Goal: Check status: Check status

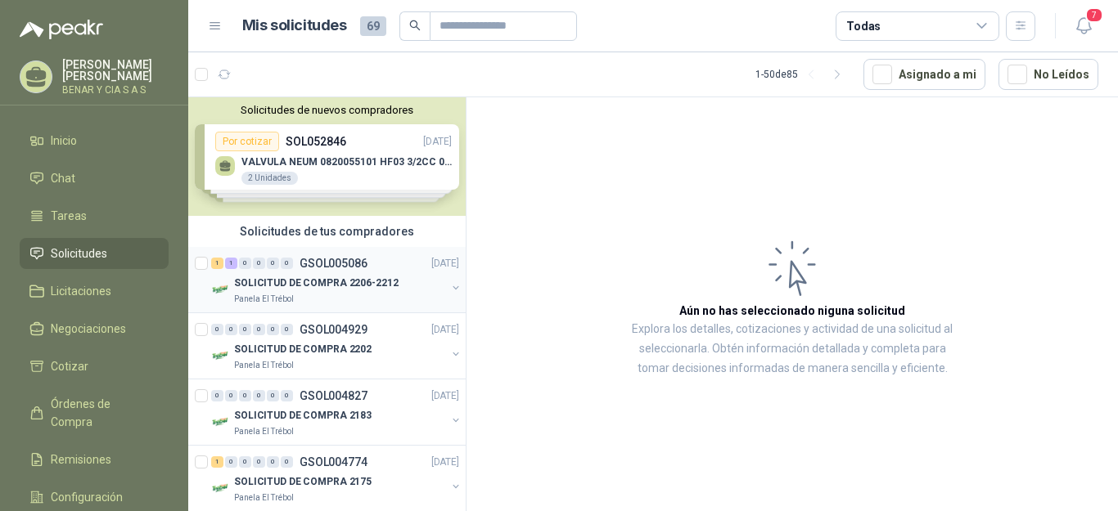
click at [370, 274] on div "SOLICITUD DE COMPRA 2206-2212" at bounding box center [340, 283] width 212 height 20
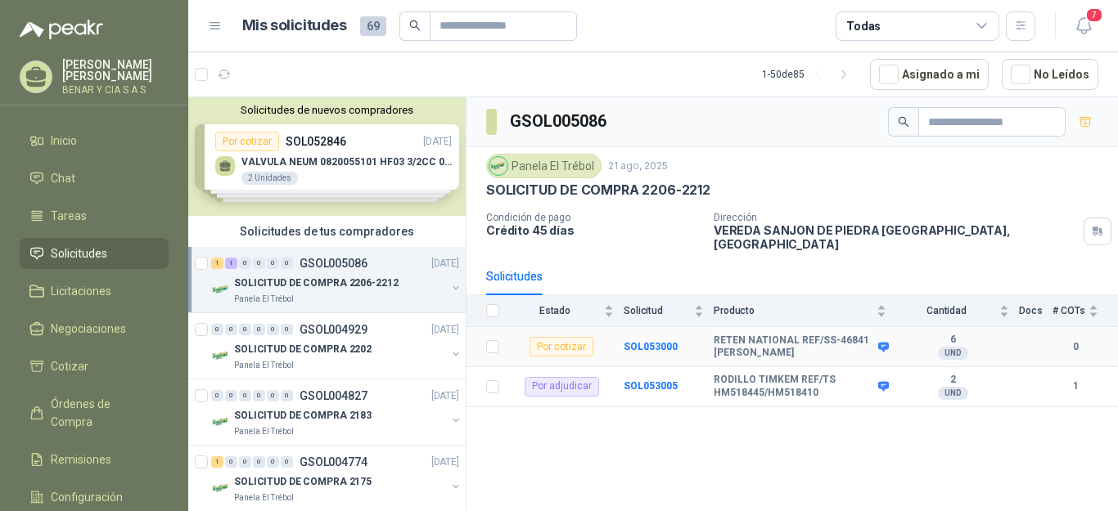
click at [756, 335] on b "RETEN NATIONAL REF/SS-46841 [PERSON_NAME]" at bounding box center [794, 347] width 160 height 25
click at [640, 341] on b "SOL053000" at bounding box center [650, 346] width 54 height 11
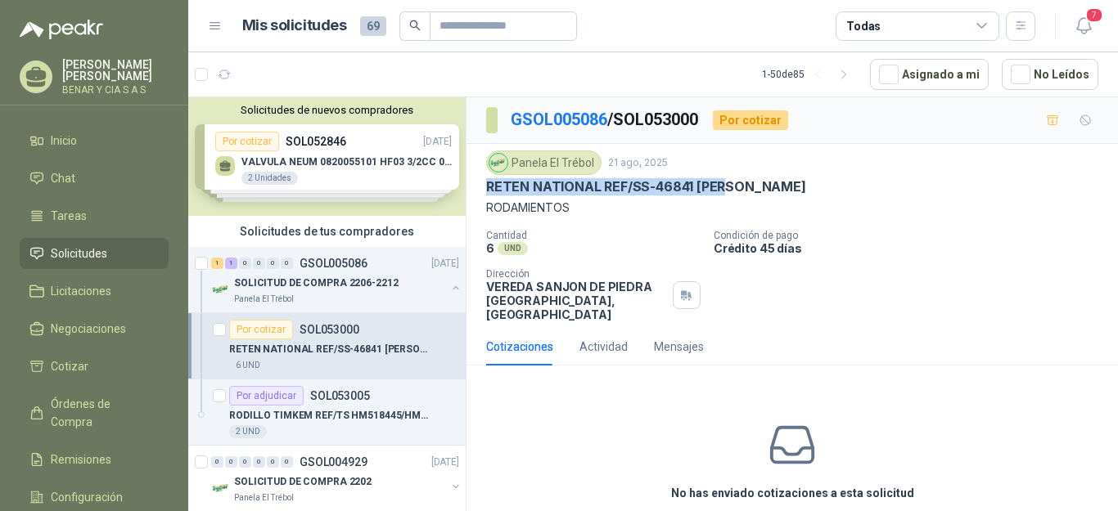
drag, startPoint x: 486, startPoint y: 190, endPoint x: 730, endPoint y: 189, distance: 243.8
click at [730, 189] on div "RETEN NATIONAL REF/SS-46841 [PERSON_NAME]" at bounding box center [792, 186] width 612 height 17
copy p "RETEN NATIONAL REF/SS-46841 [PERSON_NAME]"
click at [1003, 280] on div "Cantidad 6 UND  Condición de pago Crédito 45 días Dirección VEREDA SANJON DE […" at bounding box center [792, 276] width 612 height 92
